Goal: Book appointment/travel/reservation

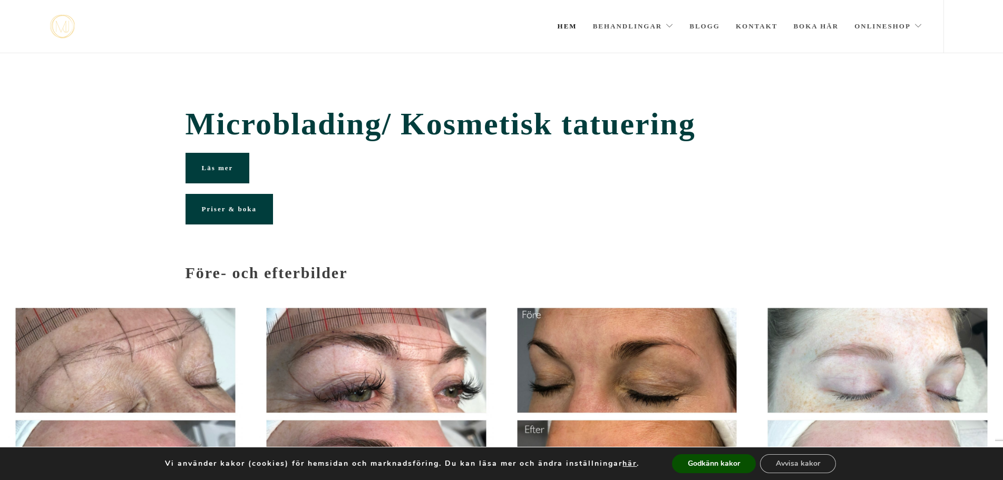
click at [567, 24] on link "Hem" at bounding box center [568, 26] width 20 height 53
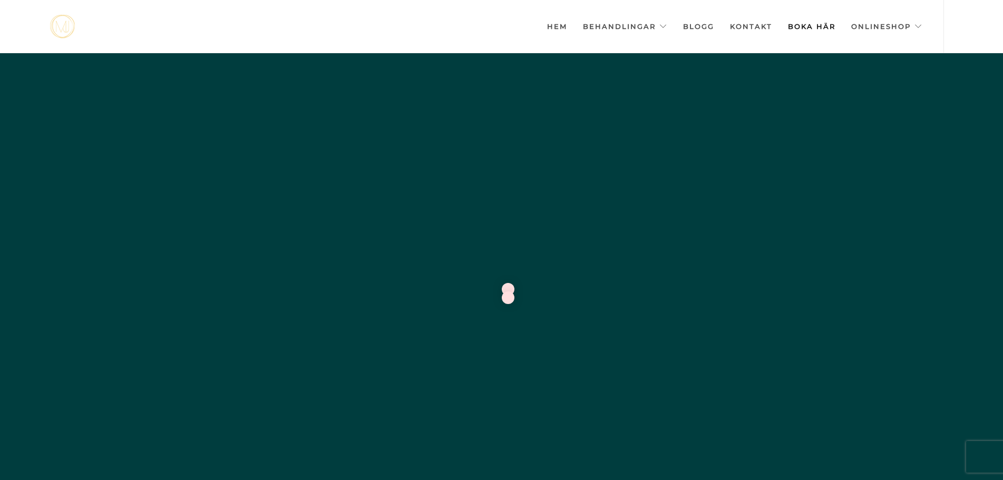
scroll to position [0, -5272]
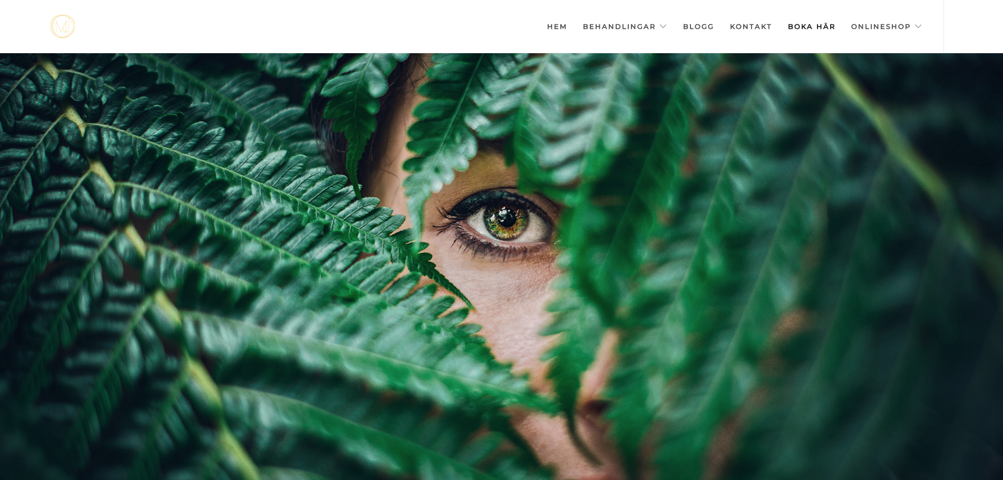
click at [808, 24] on link "Boka här" at bounding box center [811, 26] width 47 height 53
